Goal: Find specific page/section: Find specific page/section

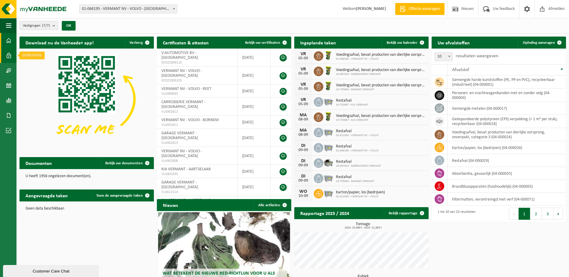
click at [7, 53] on span at bounding box center [8, 55] width 5 height 15
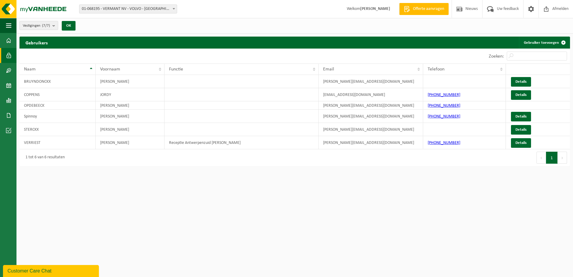
drag, startPoint x: 184, startPoint y: 204, endPoint x: 183, endPoint y: 201, distance: 3.1
click at [184, 204] on html "Vestiging: 01-068195 - VERMANT NV - VOLVO - [GEOGRAPHIC_DATA] 10-097023 - CARRO…" at bounding box center [286, 138] width 573 height 277
